Goal: Task Accomplishment & Management: Complete application form

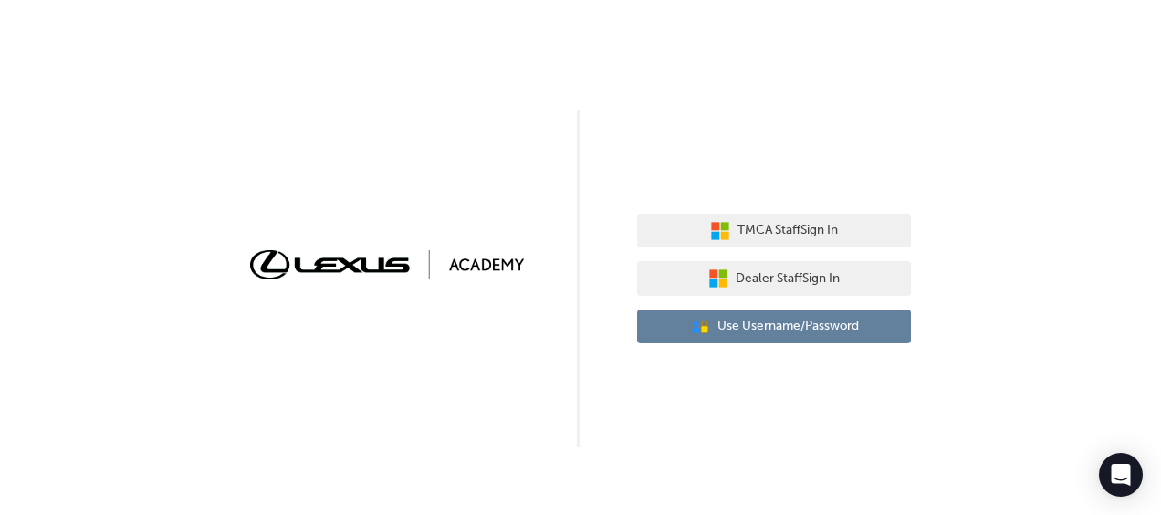
click at [774, 322] on span "Use Username/Password" at bounding box center [788, 326] width 141 height 21
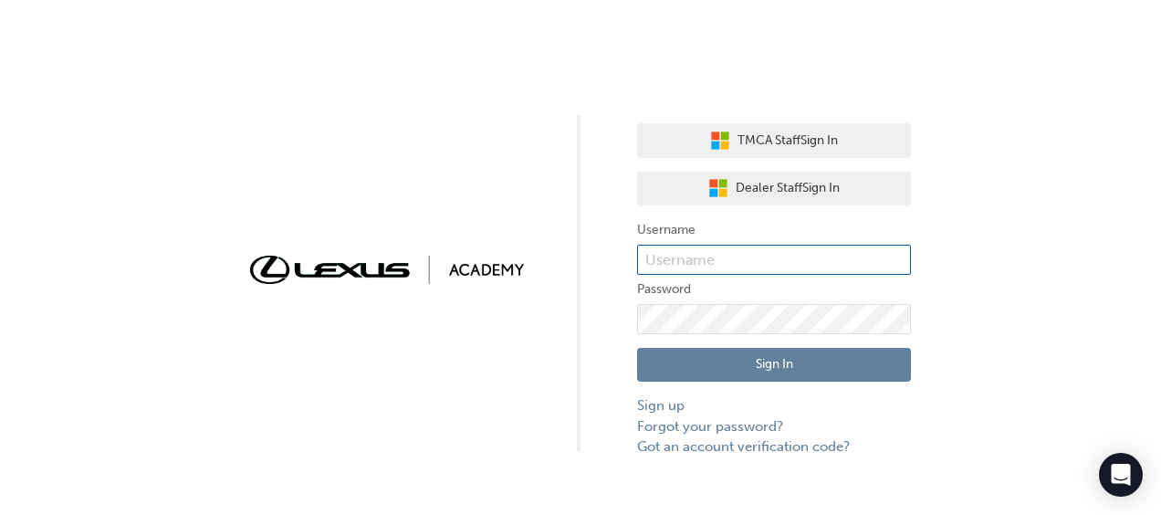
click at [699, 253] on input "text" at bounding box center [774, 260] width 274 height 31
paste input "[PERSON_NAME][DOMAIN_NAME]"
type input "[PERSON_NAME][DOMAIN_NAME]"
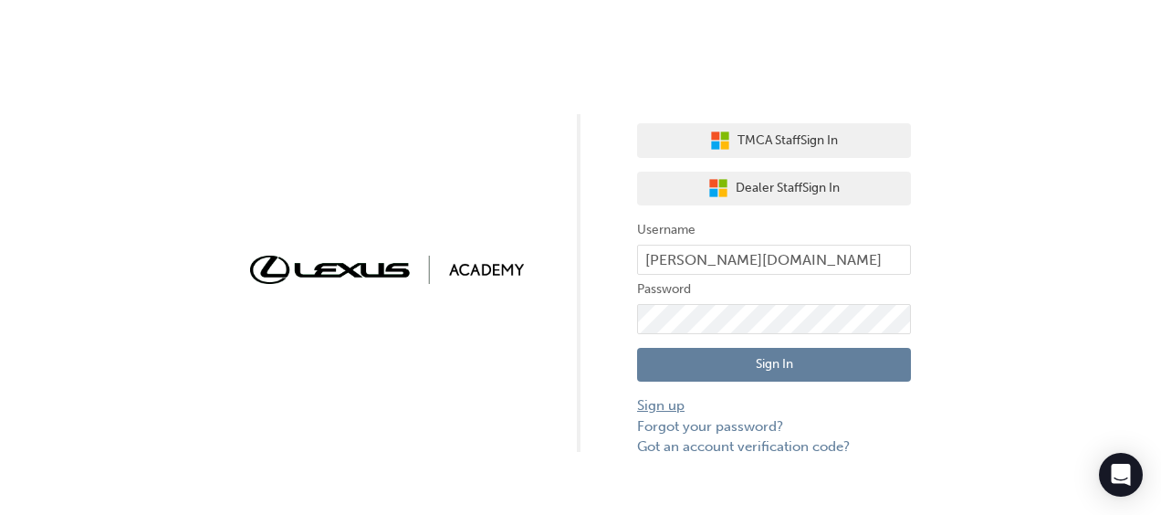
click at [653, 406] on link "Sign up" at bounding box center [774, 405] width 274 height 21
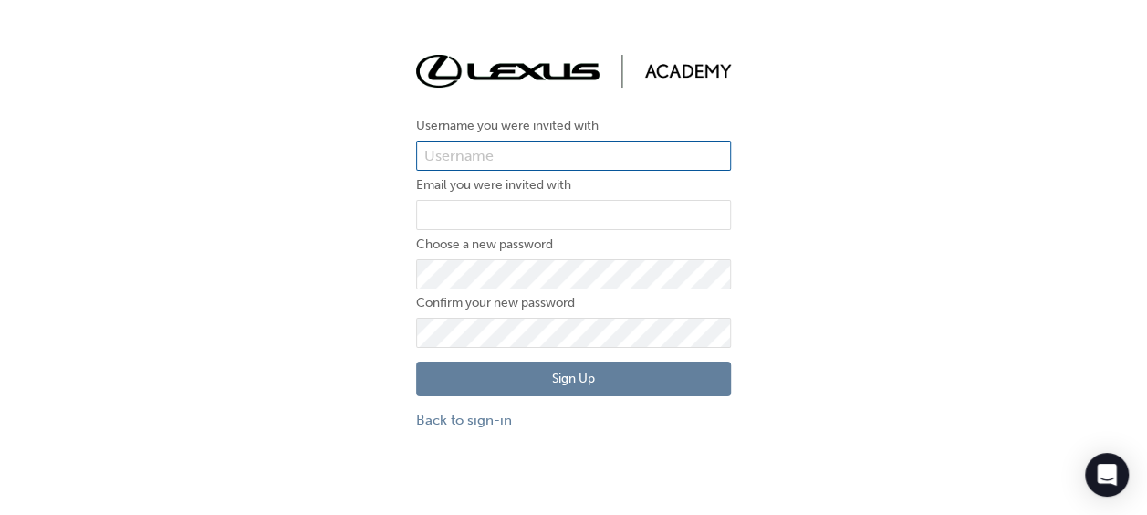
click at [494, 162] on input "text" at bounding box center [573, 156] width 315 height 31
paste input "[PERSON_NAME][DOMAIN_NAME]"
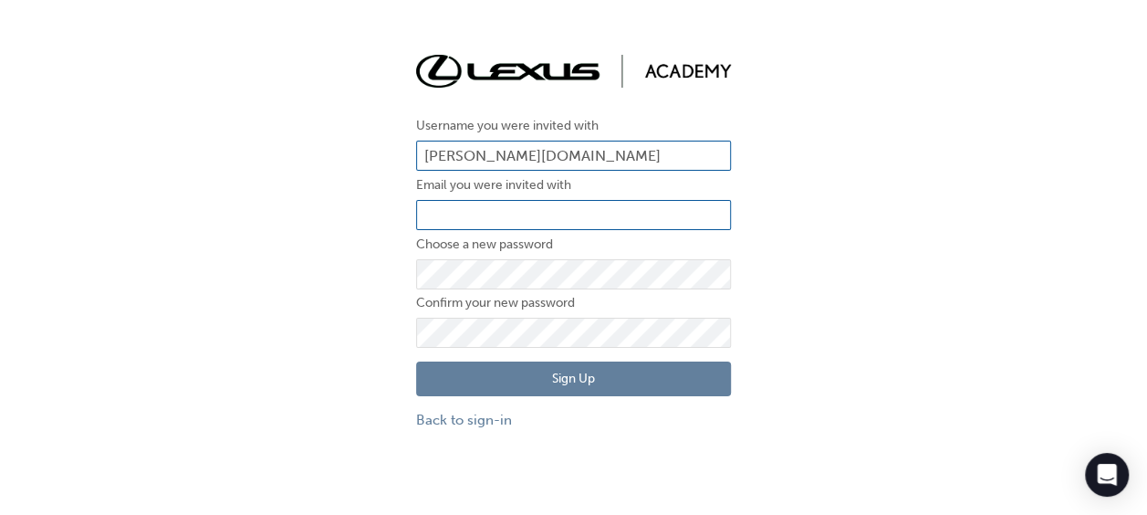
type input "[PERSON_NAME][DOMAIN_NAME]"
click at [428, 204] on input "email" at bounding box center [573, 215] width 315 height 31
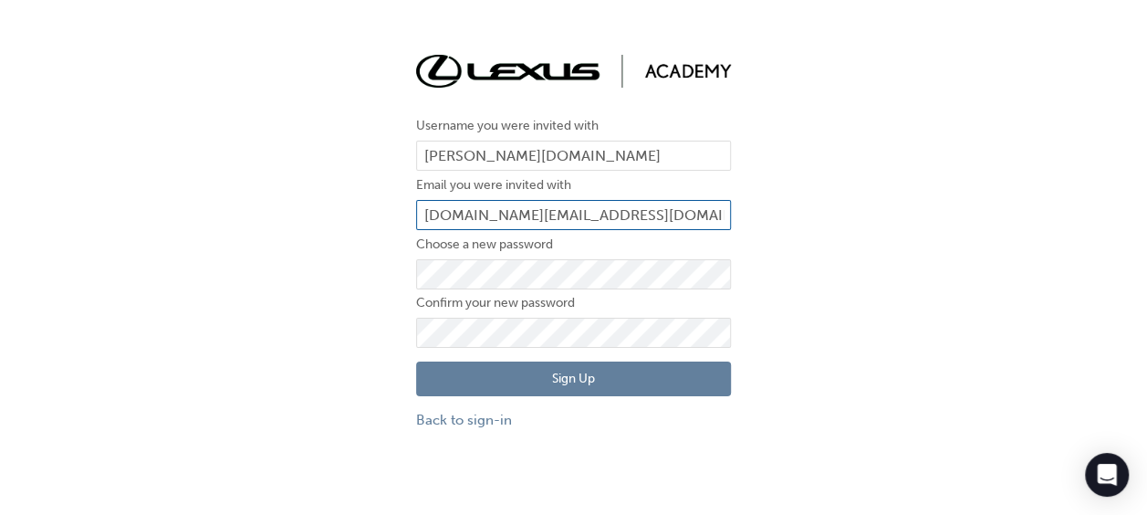
click at [476, 212] on input "[DOMAIN_NAME][EMAIL_ADDRESS][DOMAIN_NAME]" at bounding box center [573, 215] width 315 height 31
type input "[DOMAIN_NAME][EMAIL_ADDRESS][DOMAIN_NAME]"
click at [585, 382] on button "Sign Up" at bounding box center [573, 378] width 315 height 35
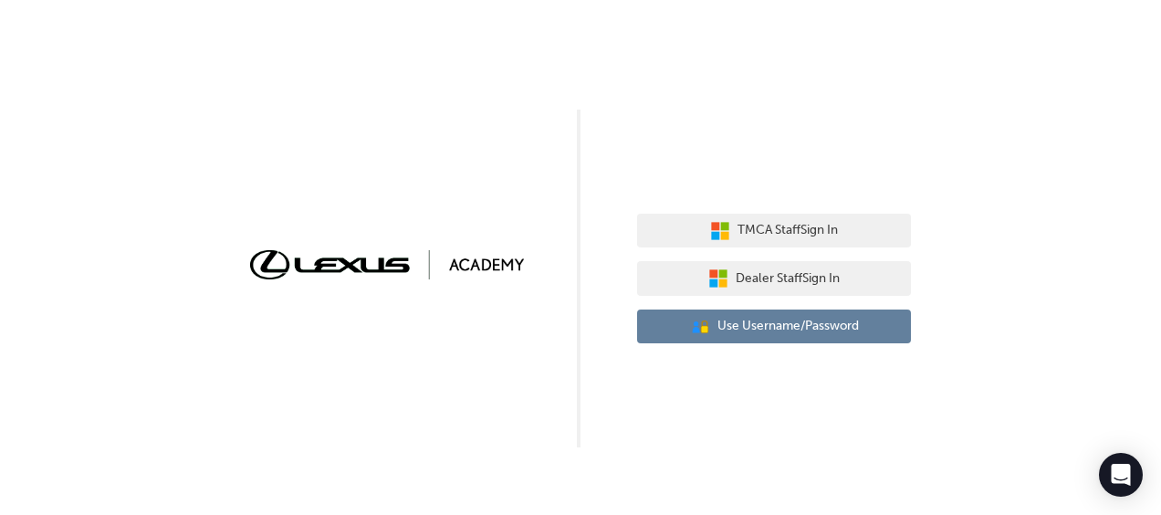
click at [748, 325] on span "Use Username/Password" at bounding box center [788, 326] width 141 height 21
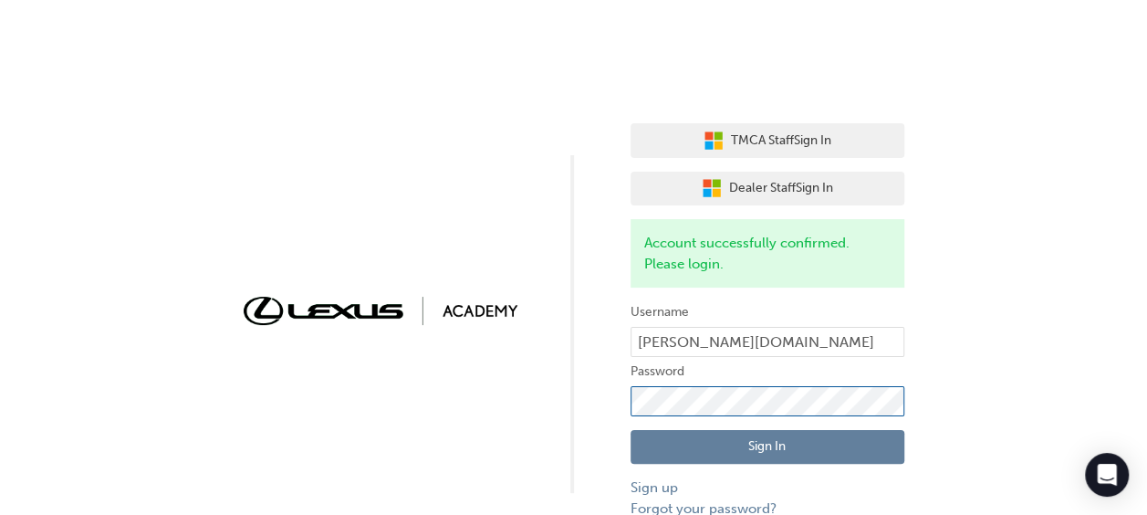
click button "Sign In" at bounding box center [768, 447] width 274 height 35
